Goal: Task Accomplishment & Management: Manage account settings

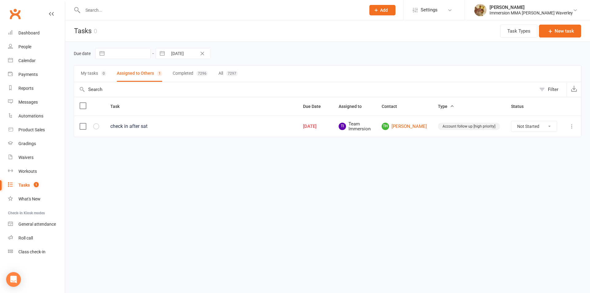
click at [125, 7] on input "text" at bounding box center [221, 10] width 280 height 9
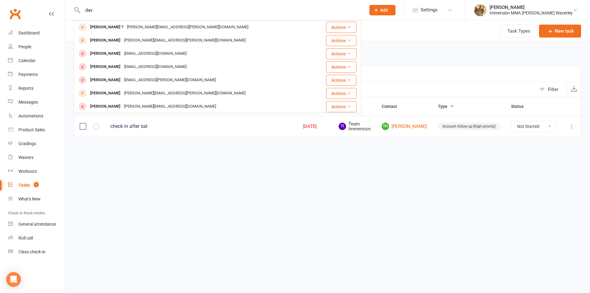
drag, startPoint x: 43, startPoint y: 14, endPoint x: 25, endPoint y: 14, distance: 17.2
click at [30, 2] on header "dav David ? david@kochie.me Actions Davin Lee lee.davin@gmail.com Actions Chery…" at bounding box center [295, 2] width 590 height 0
paste input "ranchosong11@gmail.com"
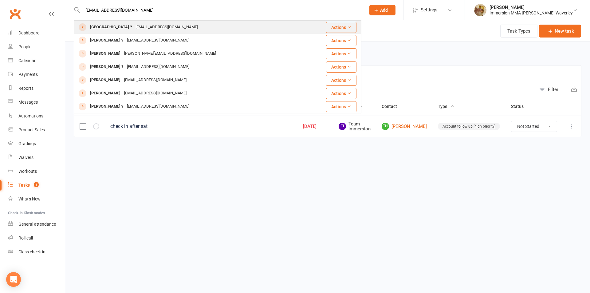
type input "ranchosong11@gmail.com"
click at [134, 25] on div "ranchosong11@gmail.com" at bounding box center [167, 27] width 66 height 9
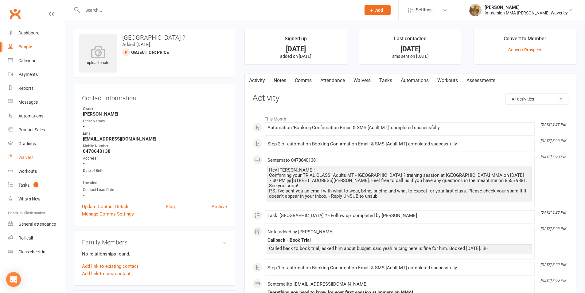
drag, startPoint x: 24, startPoint y: 157, endPoint x: 99, endPoint y: 111, distance: 87.5
drag, startPoint x: 332, startPoint y: 79, endPoint x: 335, endPoint y: 82, distance: 4.3
click at [332, 79] on link "Attendance" at bounding box center [332, 80] width 33 height 14
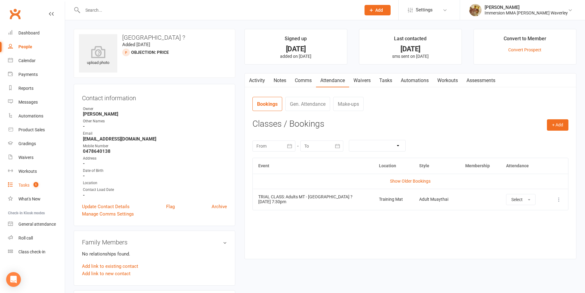
click at [46, 185] on link "Tasks 1" at bounding box center [36, 185] width 57 height 14
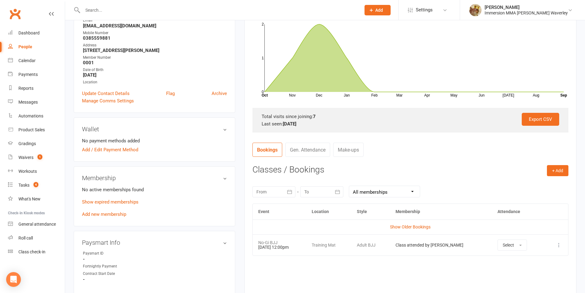
scroll to position [164, 0]
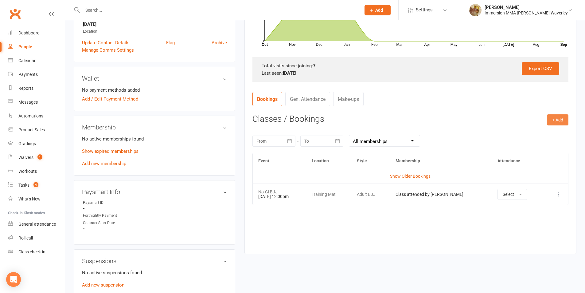
click at [372, 118] on button "+ Add" at bounding box center [557, 119] width 21 height 11
click at [372, 157] on link "Book a Friend" at bounding box center [537, 158] width 61 height 12
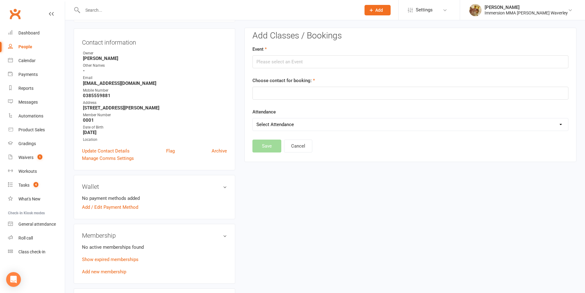
scroll to position [53, 0]
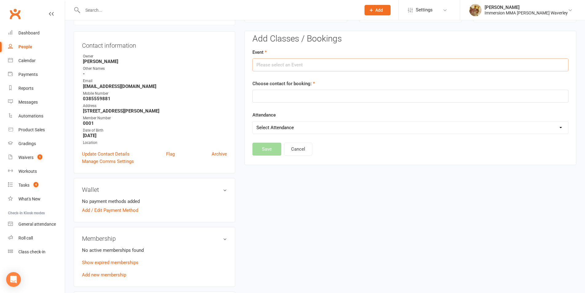
click at [372, 64] on input "text" at bounding box center [410, 64] width 316 height 13
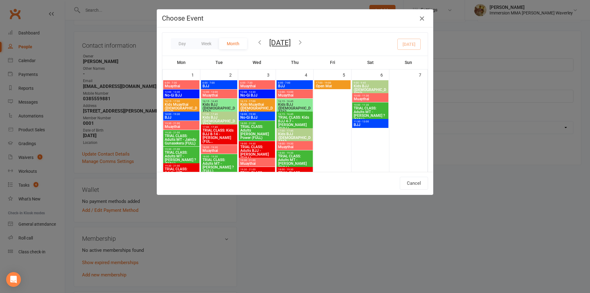
click at [372, 19] on button "button" at bounding box center [422, 19] width 10 height 10
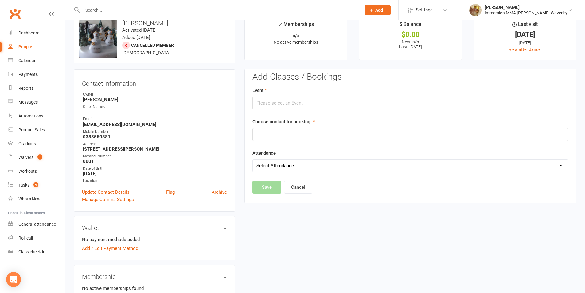
scroll to position [0, 0]
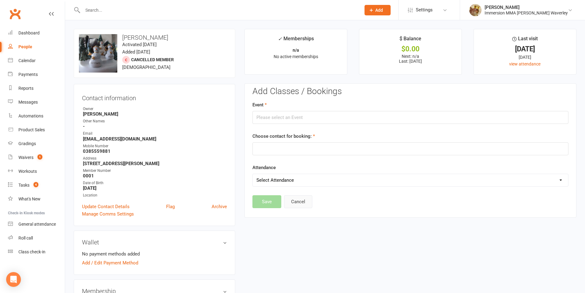
click at [292, 199] on button "Cancel" at bounding box center [298, 201] width 28 height 13
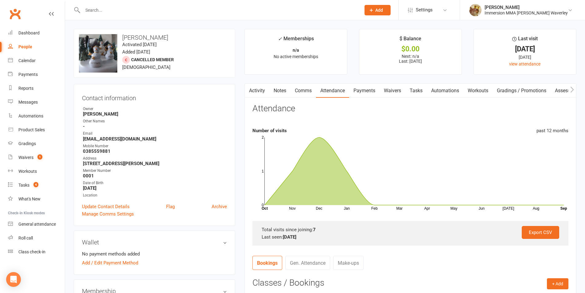
click at [367, 84] on link "Payments" at bounding box center [364, 91] width 30 height 14
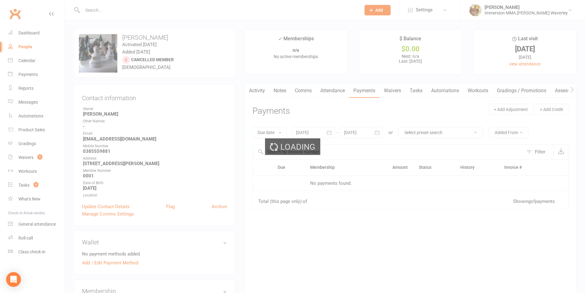
click at [343, 87] on link "Attendance" at bounding box center [332, 91] width 33 height 14
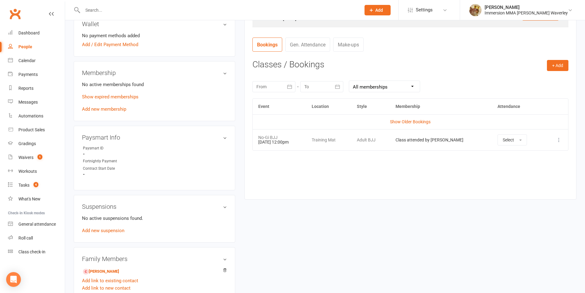
scroll to position [246, 0]
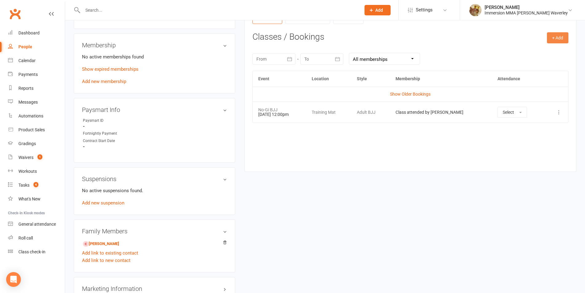
click at [372, 43] on div "+ Add Book Event Add Appointment Book a Friend Classes / Bookings September 202…" at bounding box center [410, 97] width 316 height 130
click at [372, 36] on button "+ Add" at bounding box center [557, 37] width 21 height 11
click at [372, 74] on link "Book a Friend" at bounding box center [537, 76] width 61 height 12
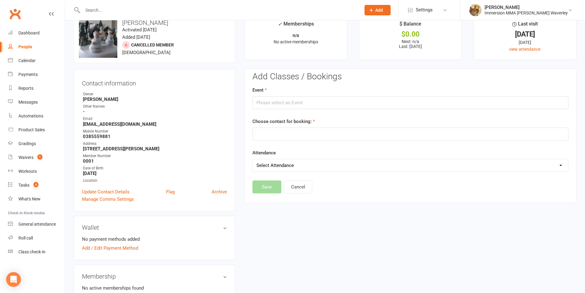
scroll to position [0, 0]
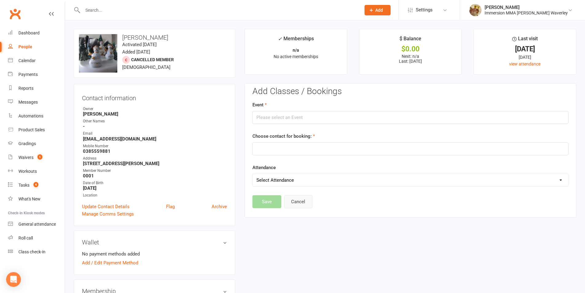
click at [290, 198] on button "Cancel" at bounding box center [298, 201] width 28 height 13
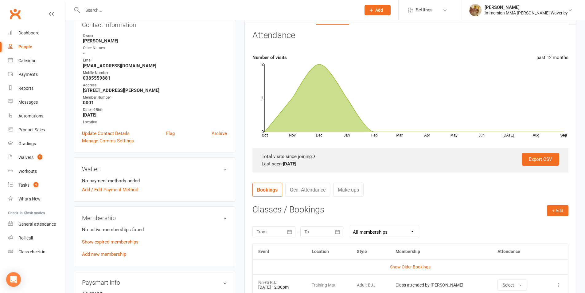
scroll to position [164, 0]
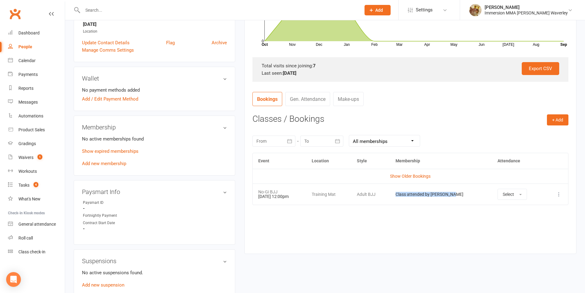
drag, startPoint x: 473, startPoint y: 197, endPoint x: 410, endPoint y: 202, distance: 63.1
click at [372, 202] on td "Class attended by Ben Hailey" at bounding box center [441, 193] width 102 height 21
click at [27, 203] on link "What's New" at bounding box center [36, 199] width 57 height 14
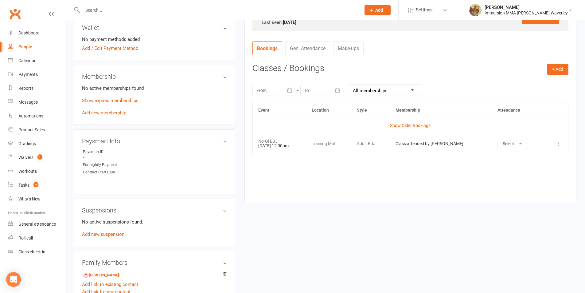
scroll to position [246, 0]
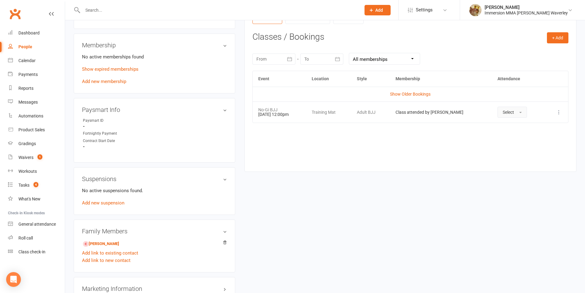
click at [372, 112] on span "Select" at bounding box center [508, 112] width 11 height 5
click at [372, 123] on span "Attended" at bounding box center [512, 126] width 18 height 6
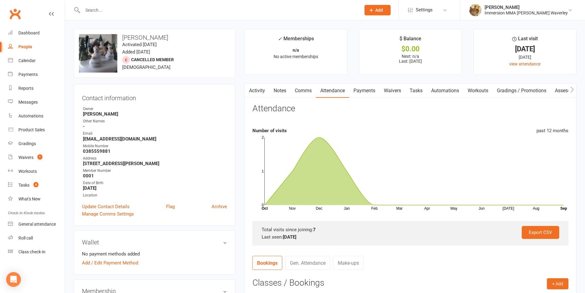
scroll to position [164, 0]
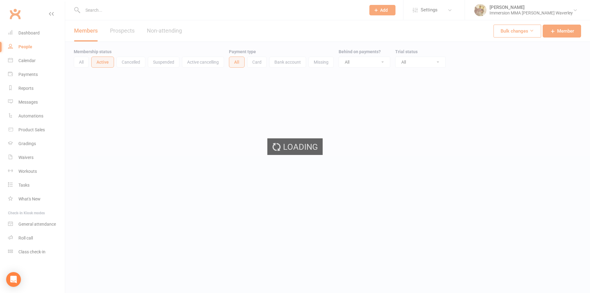
select select "100"
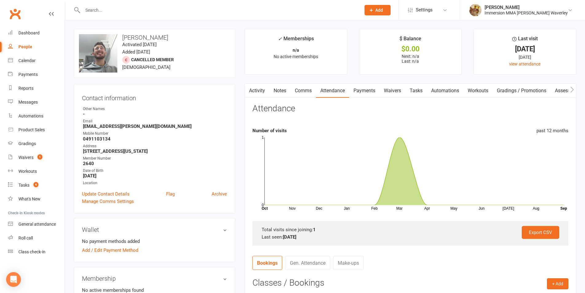
click at [377, 95] on link "Payments" at bounding box center [364, 91] width 30 height 14
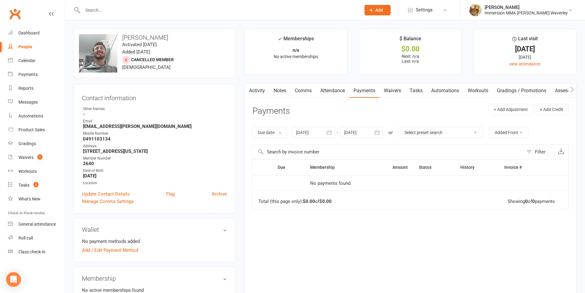
drag, startPoint x: 338, startPoint y: 88, endPoint x: 346, endPoint y: 103, distance: 17.1
click at [337, 88] on link "Attendance" at bounding box center [332, 91] width 33 height 14
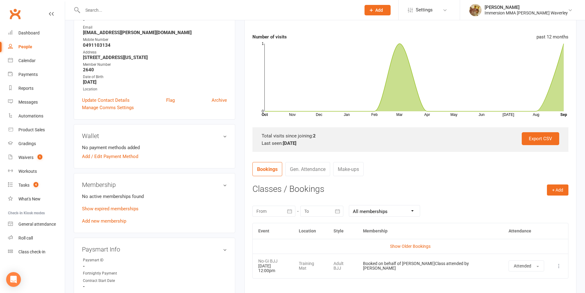
scroll to position [82, 0]
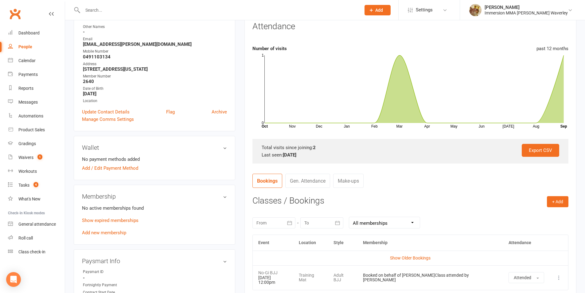
click at [396, 222] on select "All memberships From other Members Immersion BJJ Membership" at bounding box center [384, 222] width 71 height 11
drag, startPoint x: 426, startPoint y: 181, endPoint x: 424, endPoint y: 185, distance: 3.7
click at [426, 181] on nav "Bookings Gen. Attendance Make-ups" at bounding box center [410, 183] width 316 height 18
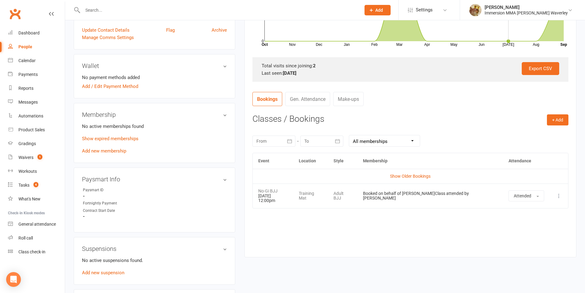
scroll to position [0, 0]
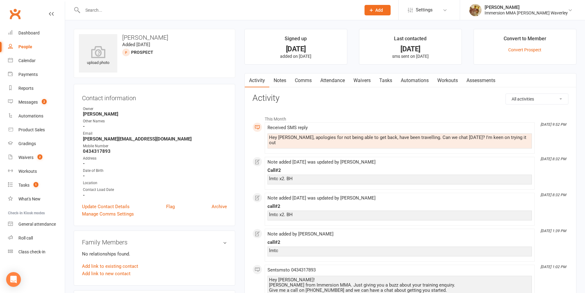
click at [393, 80] on link "Tasks" at bounding box center [385, 80] width 21 height 14
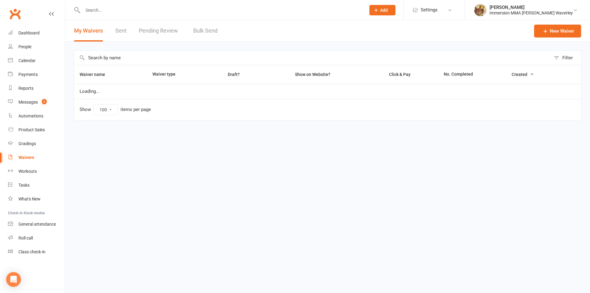
select select "100"
click at [170, 29] on link "Pending Review" at bounding box center [160, 30] width 42 height 21
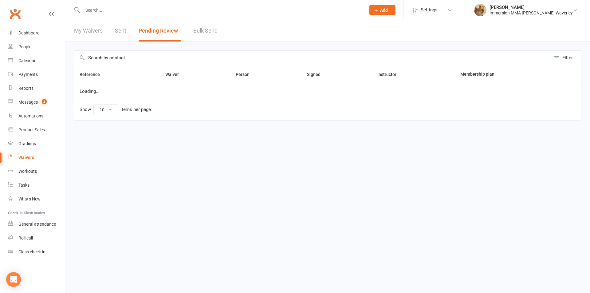
select select "50"
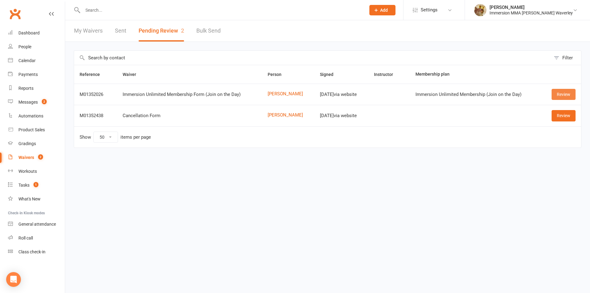
click at [561, 95] on link "Review" at bounding box center [563, 94] width 24 height 11
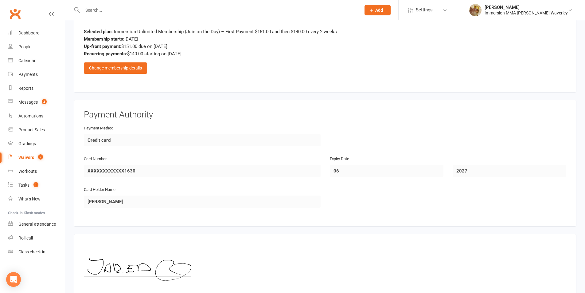
scroll to position [509, 0]
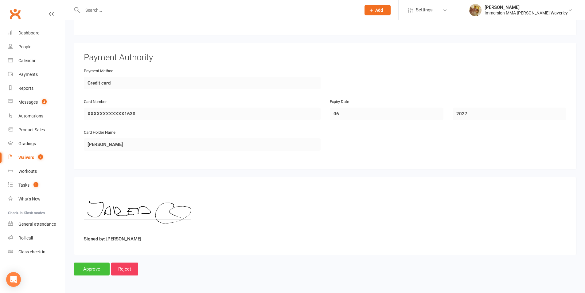
click at [90, 264] on input "Approve" at bounding box center [92, 268] width 36 height 13
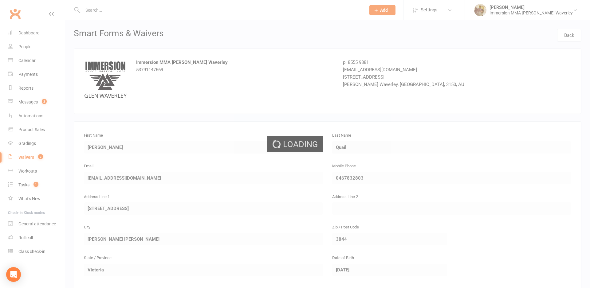
select select "50"
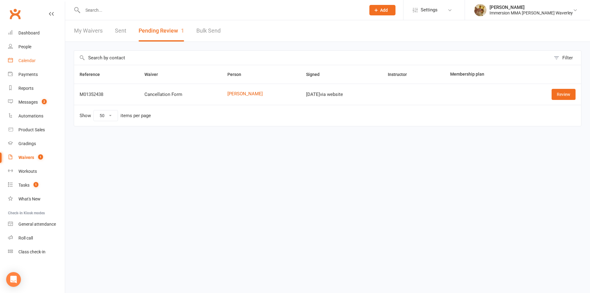
click at [31, 63] on link "Calendar" at bounding box center [36, 61] width 57 height 14
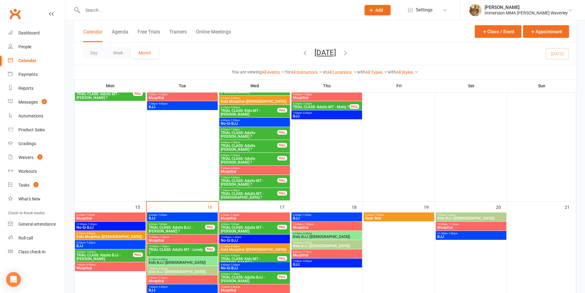
scroll to position [246, 0]
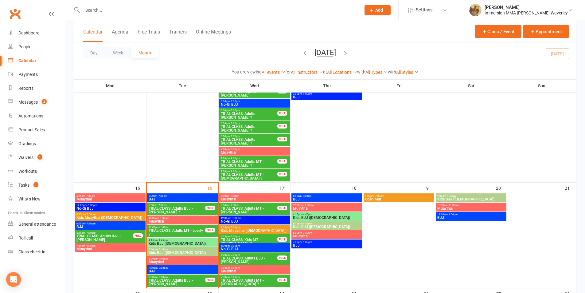
click at [192, 212] on span "TRIAL CLASS: Adults BJJ - Jared ?" at bounding box center [176, 209] width 57 height 7
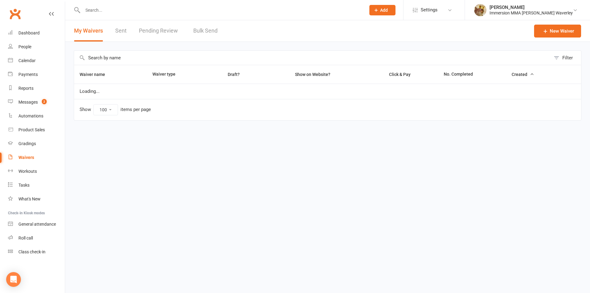
select select "100"
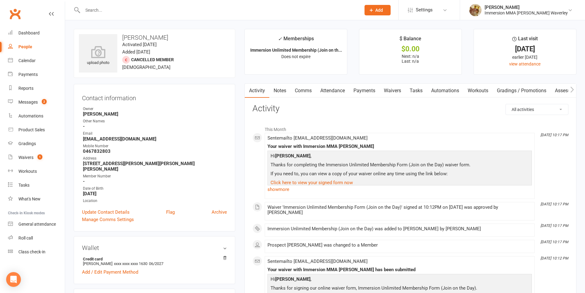
click at [408, 89] on link "Tasks" at bounding box center [415, 91] width 21 height 14
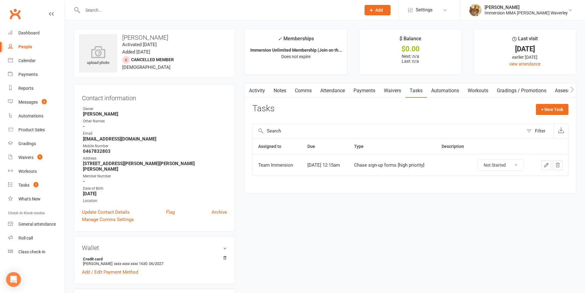
click at [542, 163] on button "button" at bounding box center [546, 165] width 10 height 10
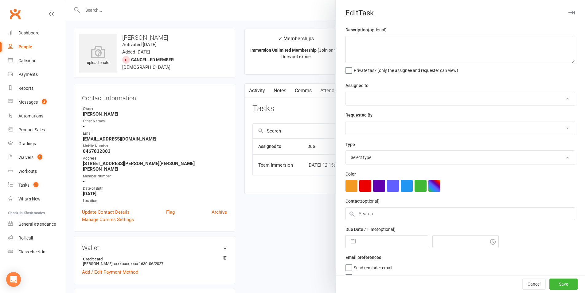
select select "48837"
type input "[DATE]"
type input "12:15am"
select select "27319"
click at [451, 53] on textarea at bounding box center [460, 50] width 230 height 28
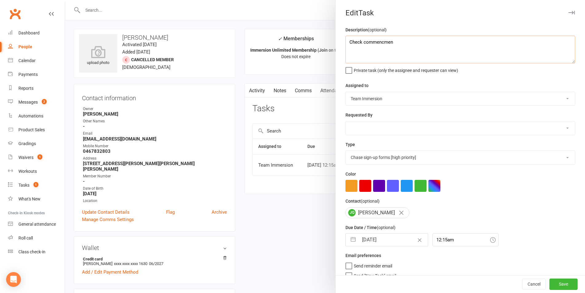
type textarea "Check commencment"
type textarea "S"
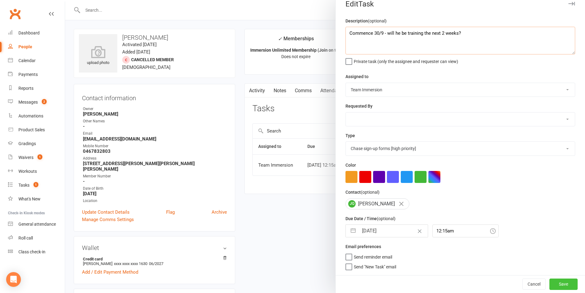
type textarea "Commence 30/9 - will he be training the next 2 weeks?"
click at [556, 282] on button "Save" at bounding box center [563, 283] width 28 height 11
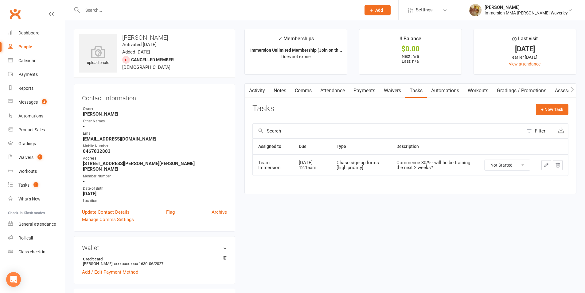
click at [380, 89] on link "Payments" at bounding box center [364, 91] width 30 height 14
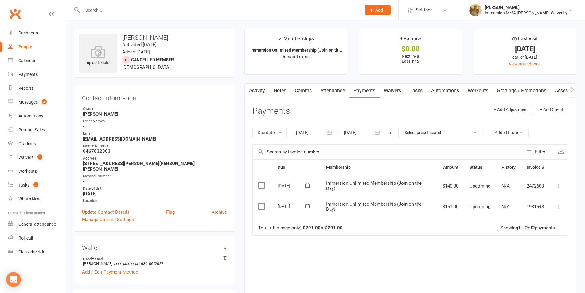
click at [399, 88] on link "Waivers" at bounding box center [393, 91] width 26 height 14
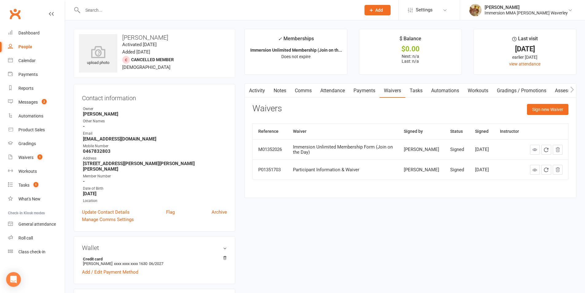
click at [275, 89] on link "Notes" at bounding box center [279, 91] width 21 height 14
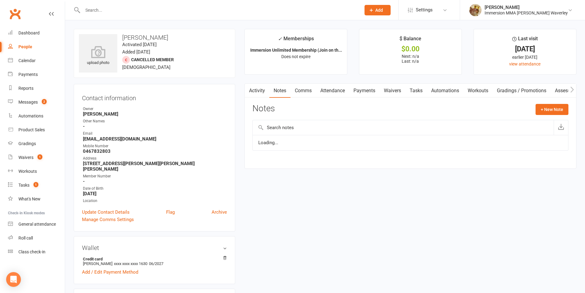
click at [257, 90] on link "Activity" at bounding box center [257, 91] width 25 height 14
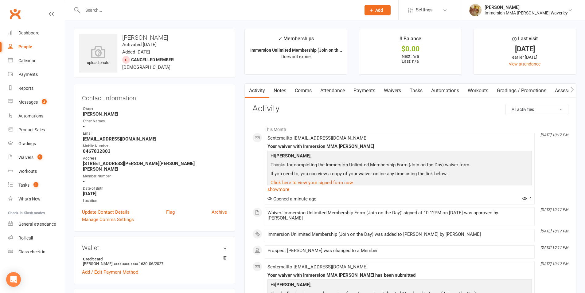
click at [362, 90] on link "Payments" at bounding box center [364, 91] width 30 height 14
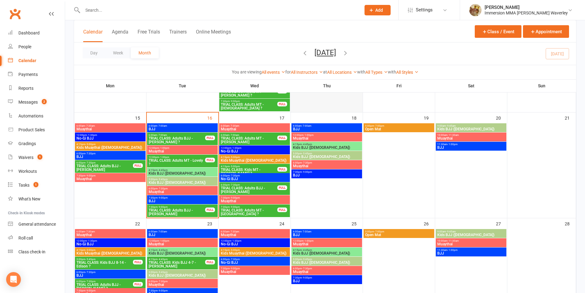
scroll to position [328, 0]
